Goal: Information Seeking & Learning: Check status

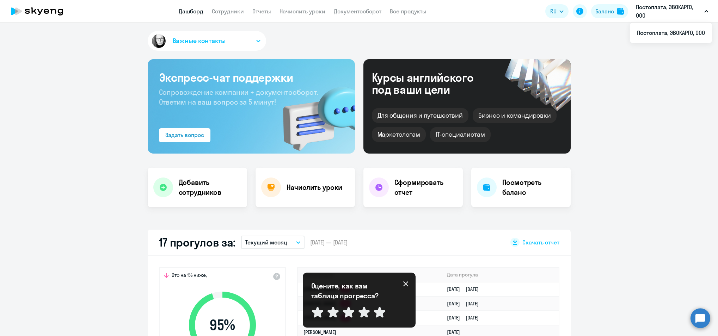
select select "30"
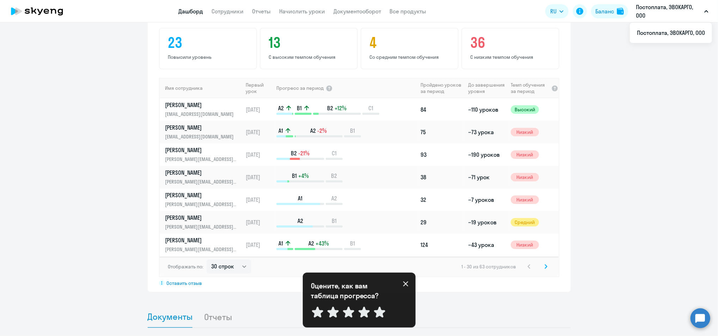
click at [36, 10] on icon at bounding box center [37, 11] width 62 height 18
click at [32, 7] on icon at bounding box center [37, 11] width 62 height 18
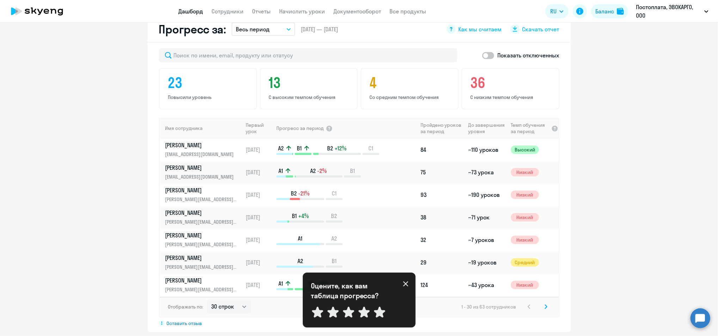
scroll to position [376, 0]
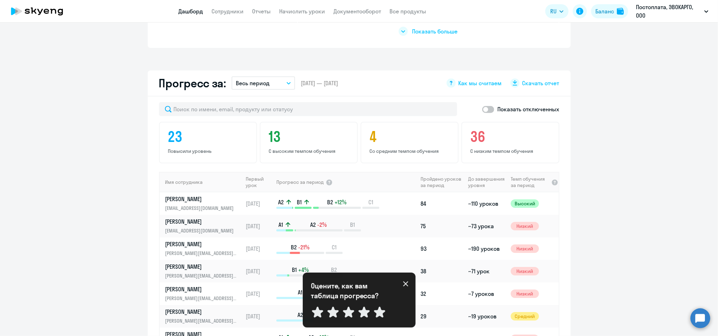
click at [190, 14] on link "Дашборд" at bounding box center [191, 11] width 25 height 7
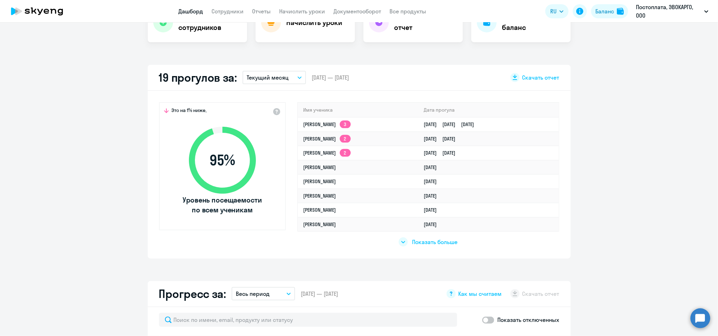
scroll to position [188, 0]
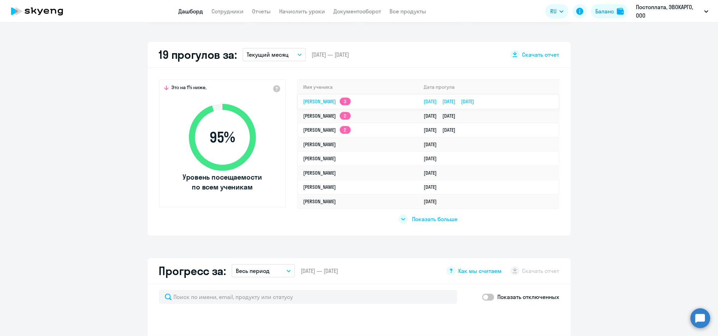
click at [319, 101] on link "[PERSON_NAME] 3" at bounding box center [326, 101] width 47 height 6
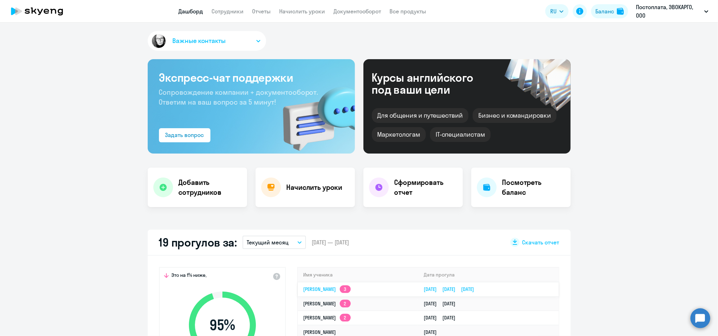
select select "english"
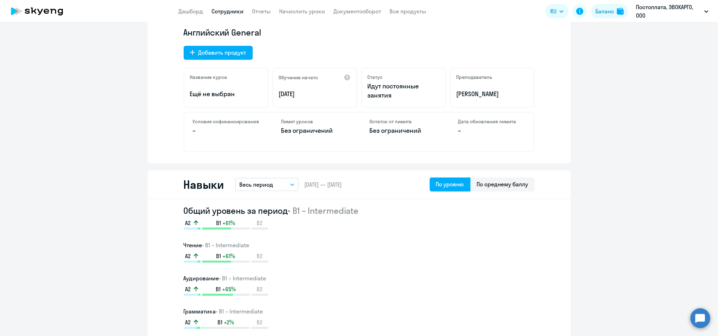
scroll to position [235, 0]
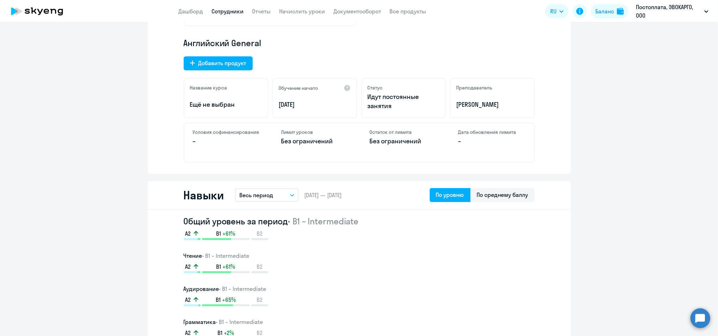
click at [52, 8] on icon at bounding box center [37, 11] width 62 height 18
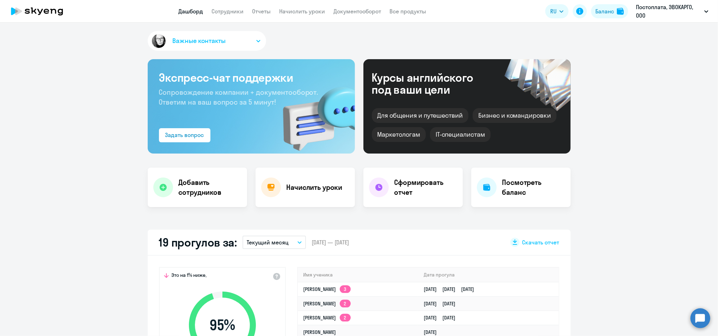
select select "30"
